Goal: Transaction & Acquisition: Purchase product/service

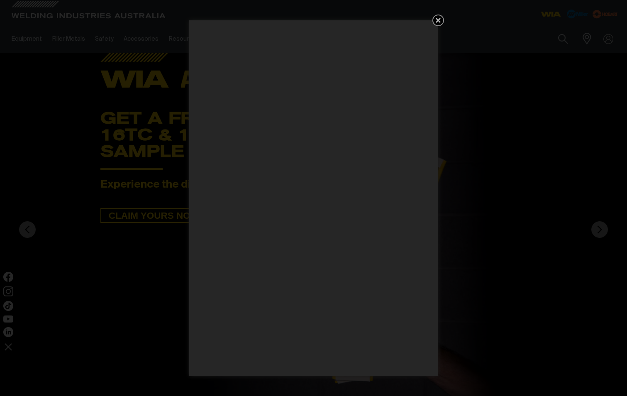
click at [438, 18] on icon "Get 5 WIA Welding Guides Free!" at bounding box center [438, 20] width 10 height 10
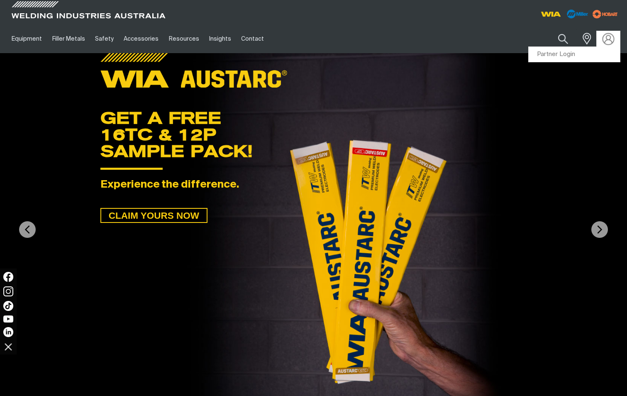
click at [610, 39] on img at bounding box center [609, 39] width 12 height 12
click at [577, 56] on link "Partner Login" at bounding box center [574, 54] width 91 height 15
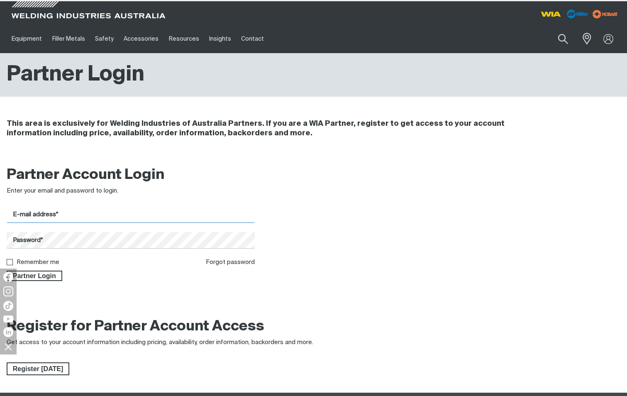
type input "[EMAIL_ADDRESS][DOMAIN_NAME]"
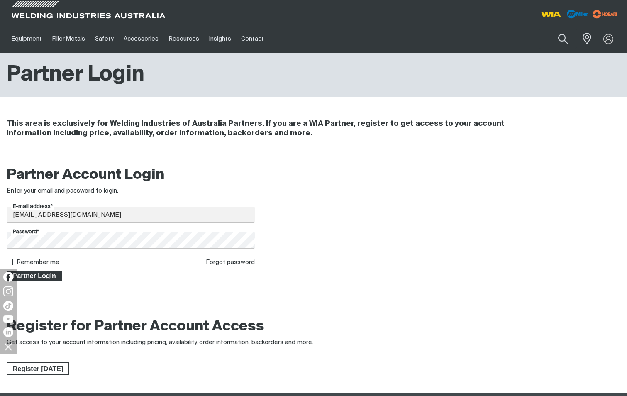
click at [51, 276] on span "Partner Login" at bounding box center [34, 276] width 54 height 11
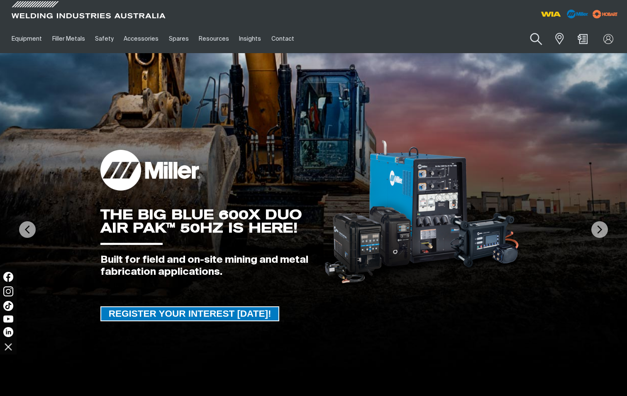
click at [535, 37] on button "Search products" at bounding box center [536, 39] width 34 height 24
click at [443, 39] on input "Search" at bounding box center [486, 38] width 128 height 19
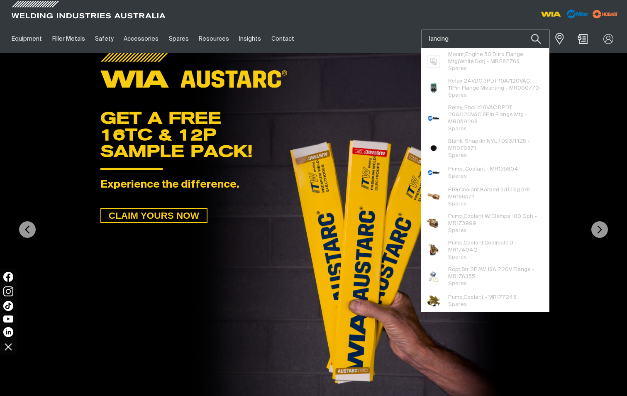
type input "lancing"
click at [522, 29] on button "Search products" at bounding box center [536, 39] width 28 height 20
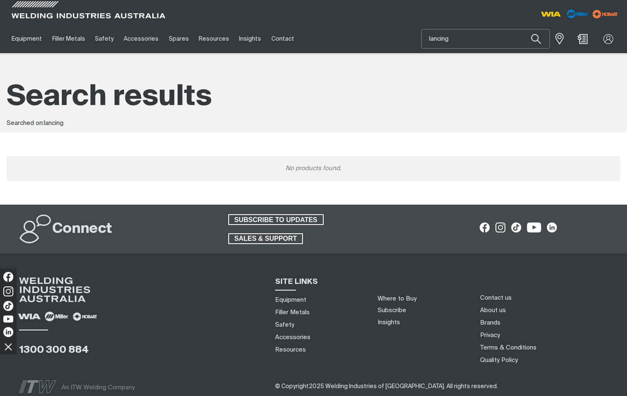
drag, startPoint x: 462, startPoint y: 37, endPoint x: 425, endPoint y: 42, distance: 37.7
click at [425, 42] on input "lancing" at bounding box center [486, 38] width 128 height 19
type input "rods"
click at [522, 29] on button "Search products" at bounding box center [536, 39] width 28 height 20
click at [537, 37] on button "Search products" at bounding box center [536, 39] width 34 height 24
